Goal: Information Seeking & Learning: Find specific page/section

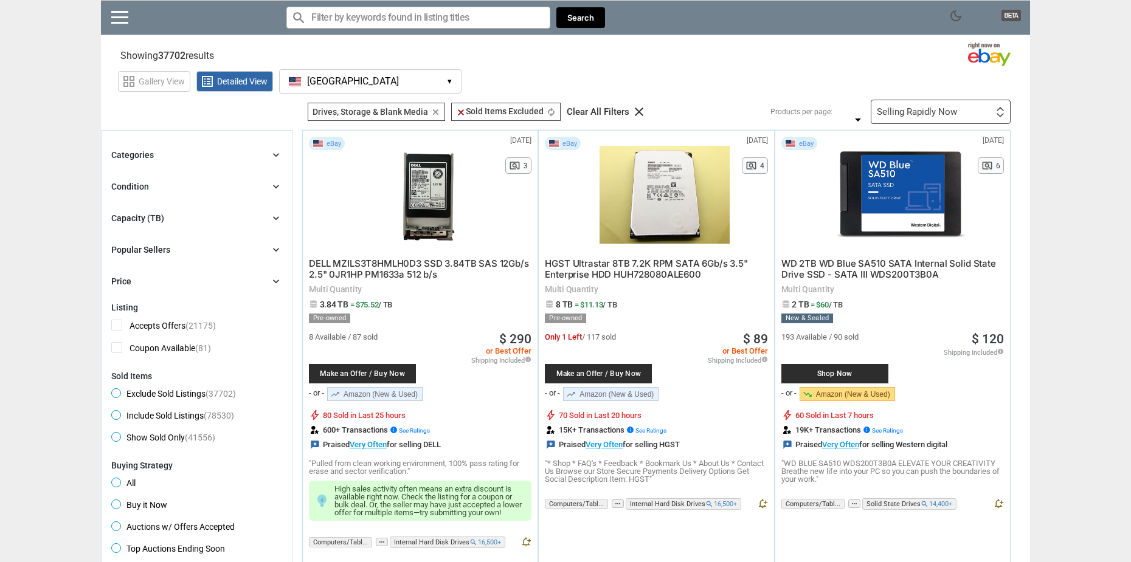
click at [269, 188] on div "Condition chevron_right" at bounding box center [196, 186] width 171 height 15
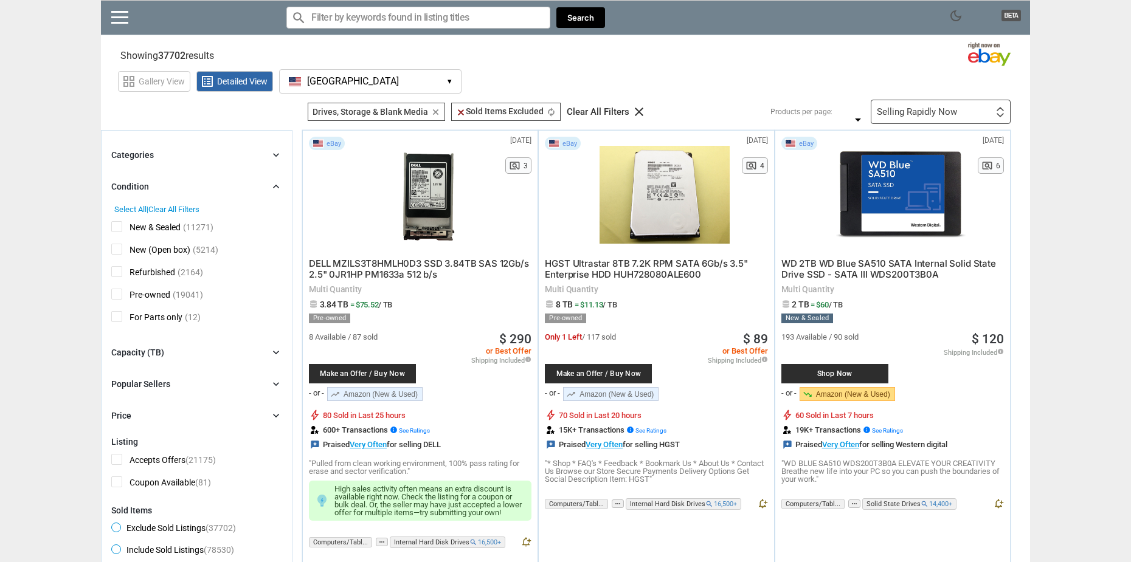
click at [119, 297] on span "Pre-owned" at bounding box center [140, 296] width 59 height 15
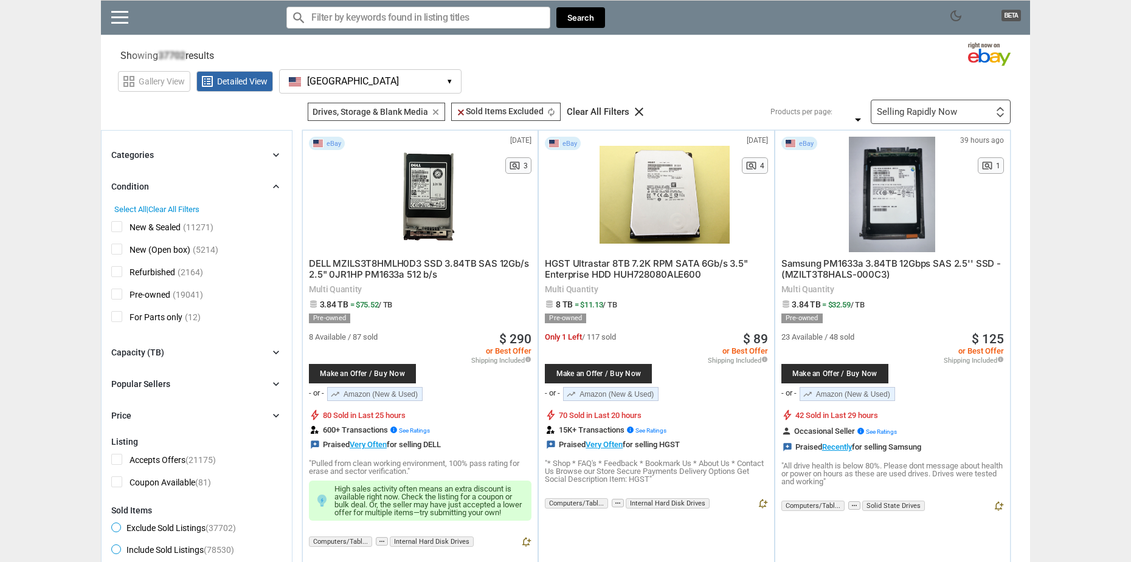
click at [224, 347] on div "Capacity (TB) chevron_right" at bounding box center [196, 352] width 171 height 15
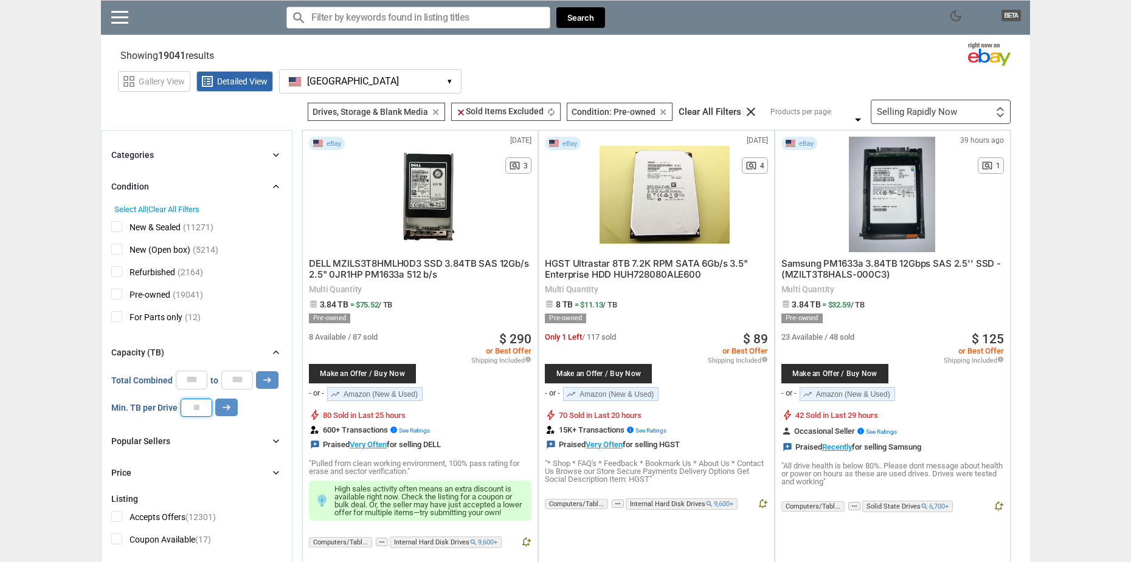
click at [198, 413] on input "number" at bounding box center [197, 408] width 32 height 18
type input "*"
click at [256, 371] on button "arrow_right_alt" at bounding box center [267, 380] width 22 height 18
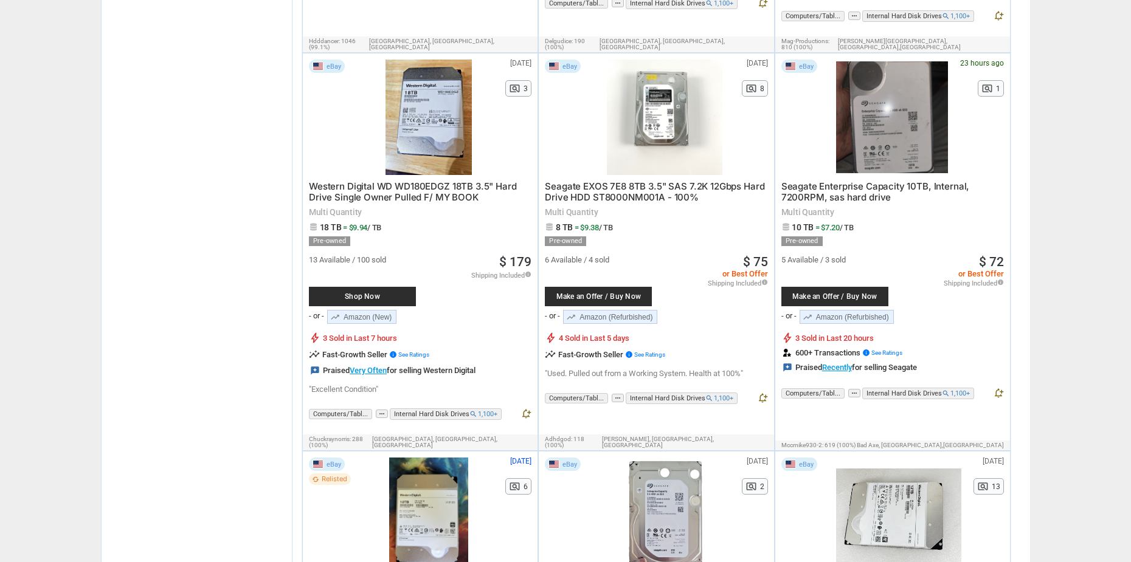
scroll to position [1957, 0]
